Goal: Task Accomplishment & Management: Use online tool/utility

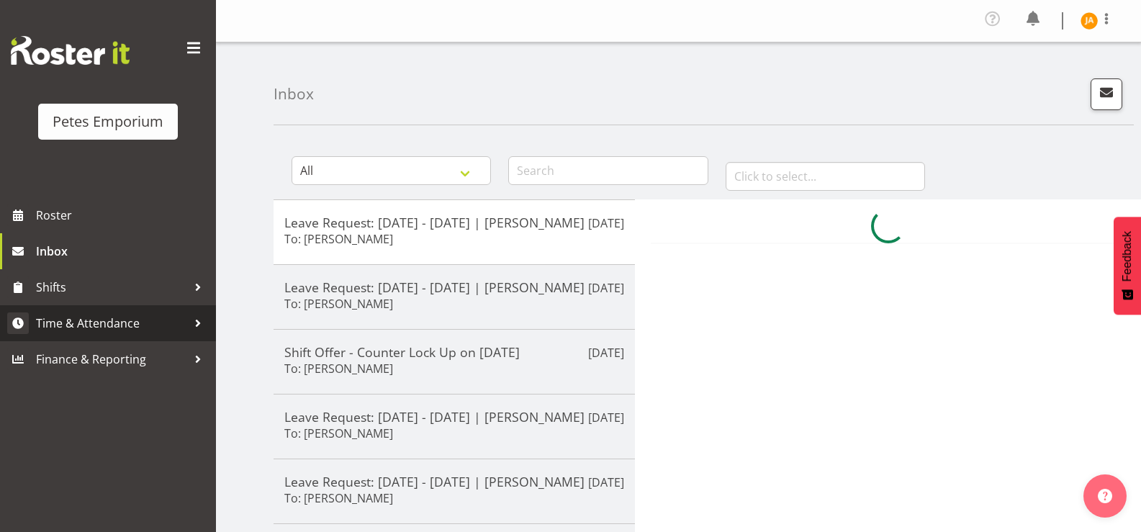
click at [116, 325] on span "Time & Attendance" at bounding box center [111, 323] width 151 height 22
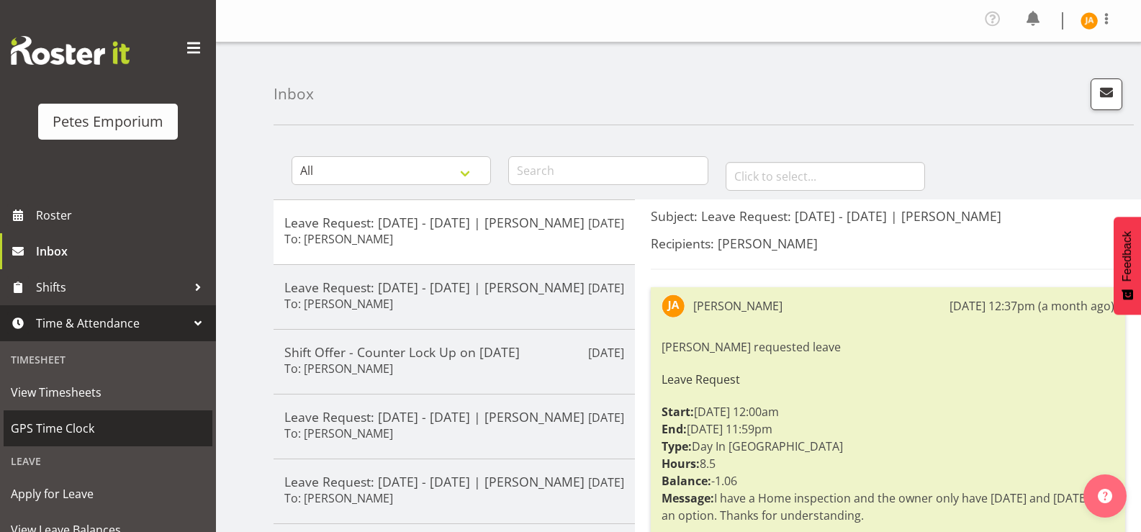
click at [66, 430] on span "GPS Time Clock" at bounding box center [108, 429] width 194 height 22
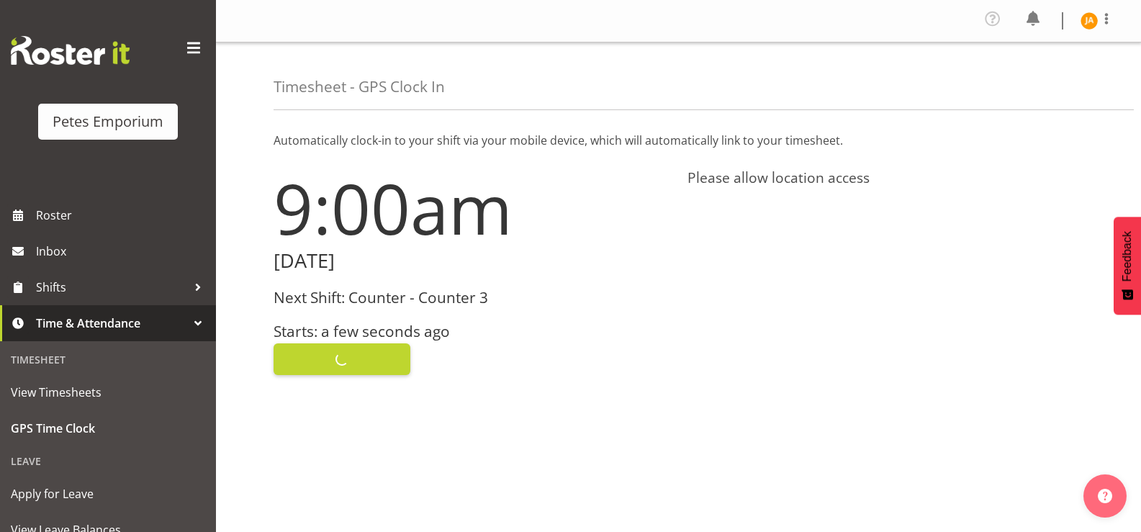
click at [370, 355] on div "Clock In" at bounding box center [472, 358] width 397 height 35
click at [387, 363] on button "Clock In" at bounding box center [342, 359] width 137 height 32
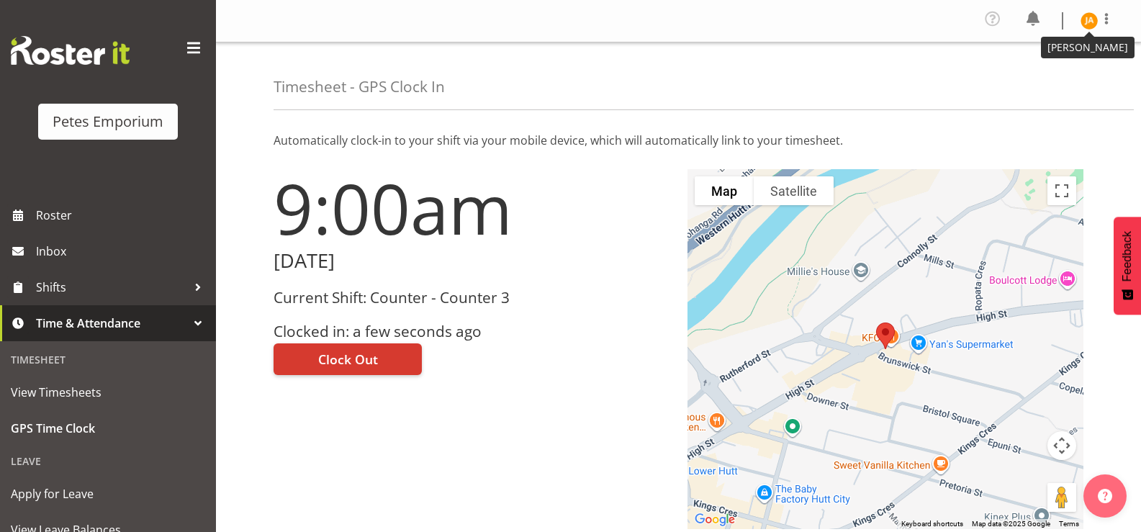
click at [1089, 20] on img at bounding box center [1089, 20] width 17 height 17
click at [1039, 81] on link "Log Out" at bounding box center [1046, 79] width 138 height 26
